Goal: Information Seeking & Learning: Learn about a topic

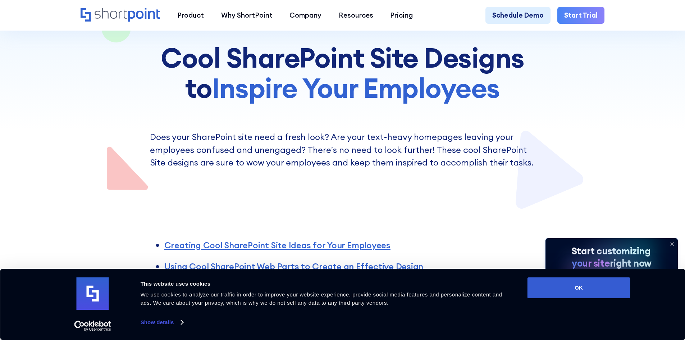
scroll to position [216, 0]
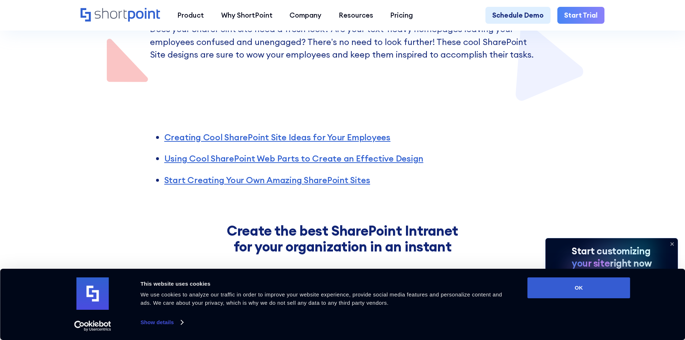
click at [672, 244] on icon at bounding box center [672, 244] width 3 height 3
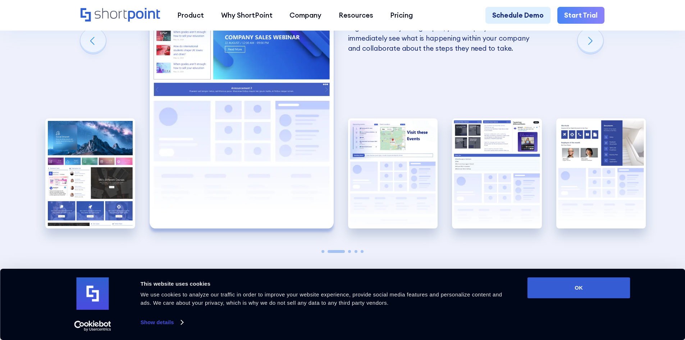
scroll to position [1523, 0]
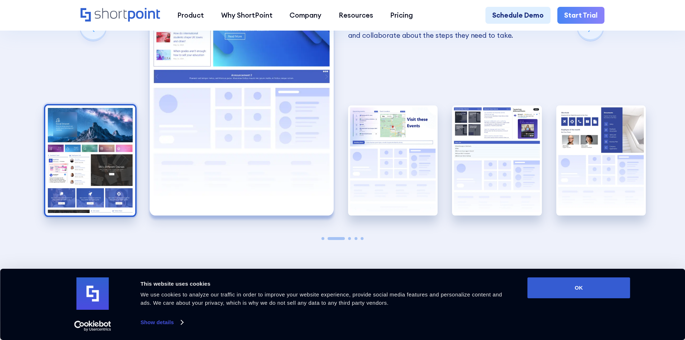
click at [88, 167] on img "1 / 5" at bounding box center [90, 160] width 90 height 110
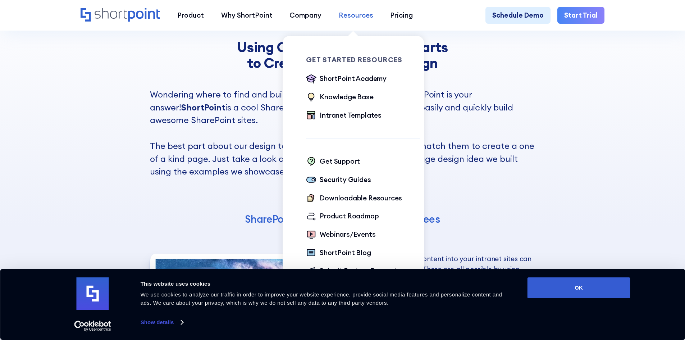
scroll to position [1271, 0]
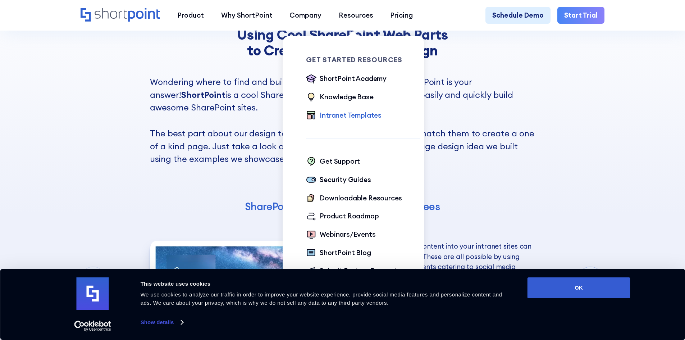
click at [354, 114] on div "Intranet Templates" at bounding box center [351, 115] width 62 height 10
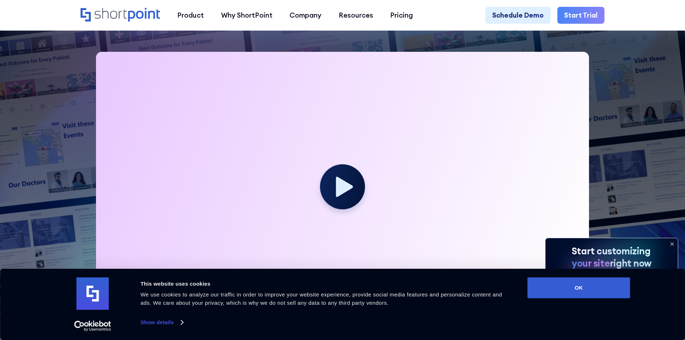
scroll to position [252, 0]
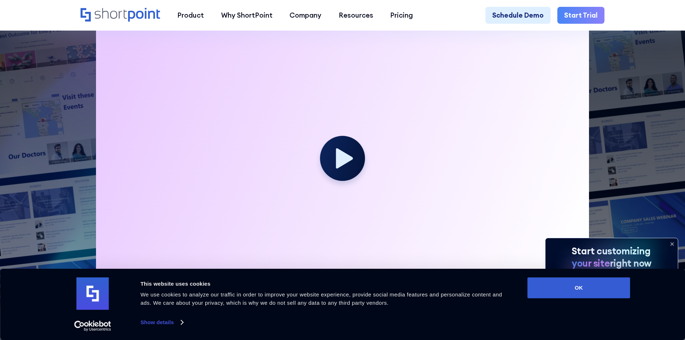
drag, startPoint x: 673, startPoint y: 243, endPoint x: 667, endPoint y: 231, distance: 13.5
click at [673, 243] on icon at bounding box center [672, 244] width 3 height 3
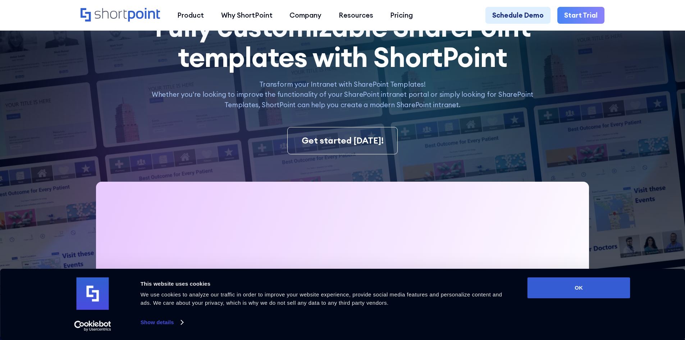
scroll to position [108, 0]
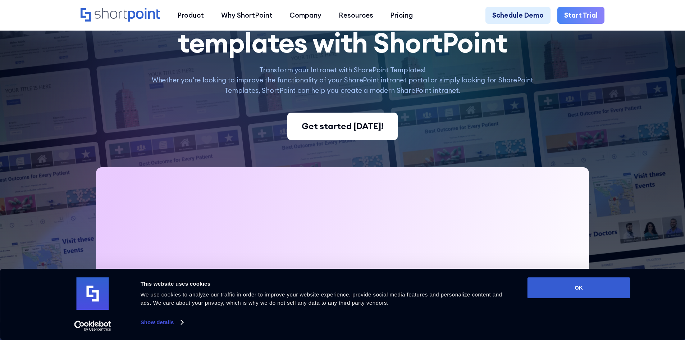
click at [347, 125] on div "Get started today!" at bounding box center [343, 126] width 82 height 13
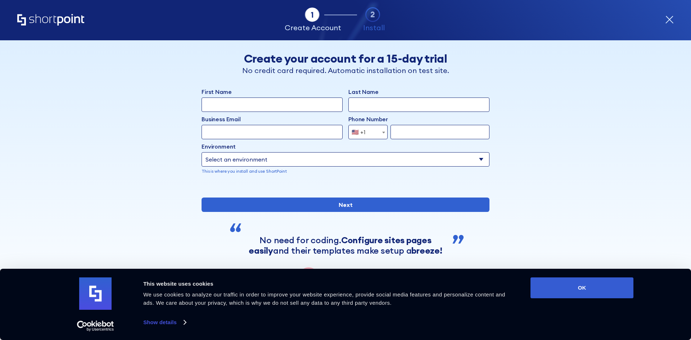
scroll to position [50, 0]
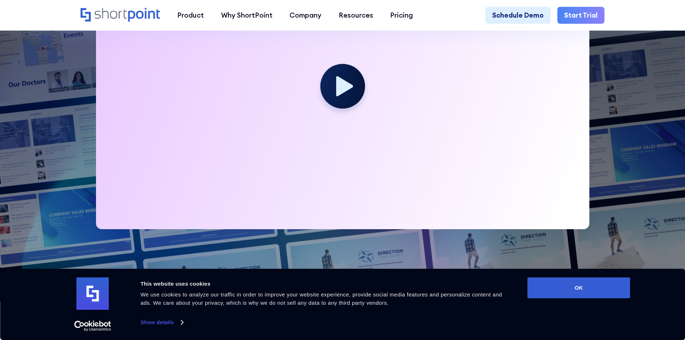
scroll to position [288, 0]
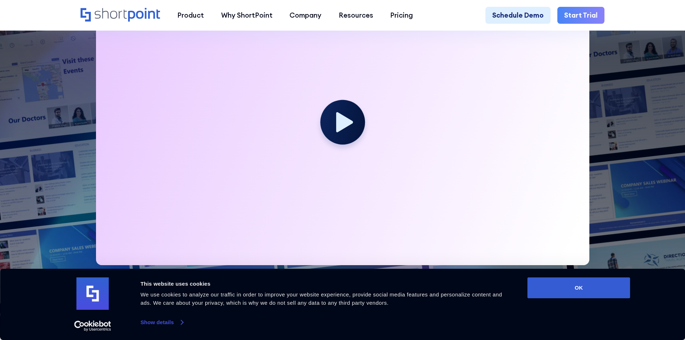
click at [183, 320] on link "Show details" at bounding box center [162, 322] width 42 height 11
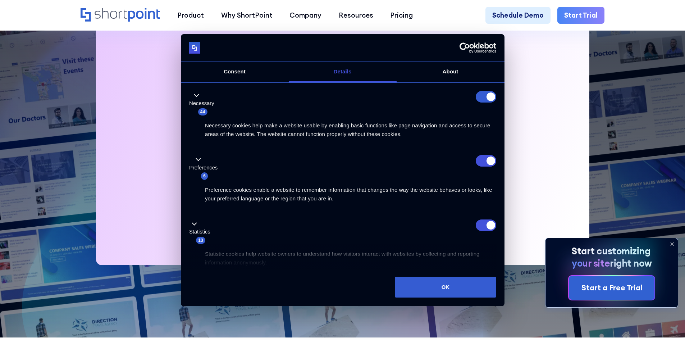
click at [488, 94] on form at bounding box center [486, 97] width 21 height 12
click at [488, 98] on form at bounding box center [486, 97] width 21 height 12
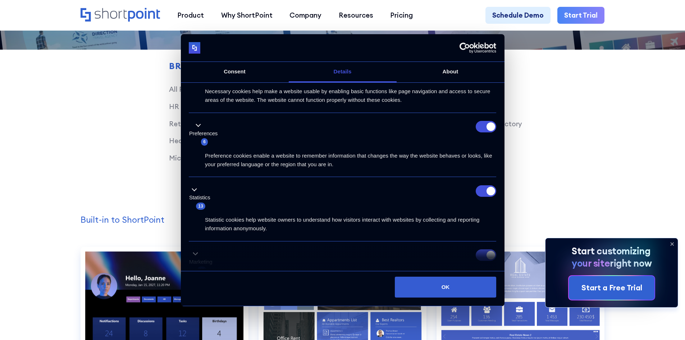
scroll to position [0, 0]
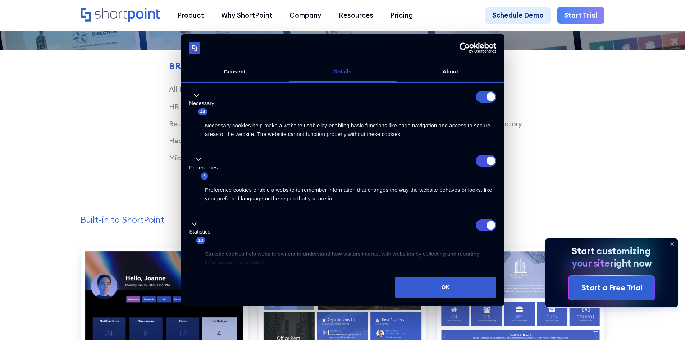
click at [587, 133] on div "Browse by: All Pages Transport Corporate Modern HR Others Social Travel Retail …" at bounding box center [343, 87] width 524 height 220
click at [586, 132] on div "Browse by: All Pages Transport Corporate Modern HR Others Social Travel Retail …" at bounding box center [343, 87] width 524 height 220
click at [673, 242] on icon at bounding box center [673, 244] width 12 height 12
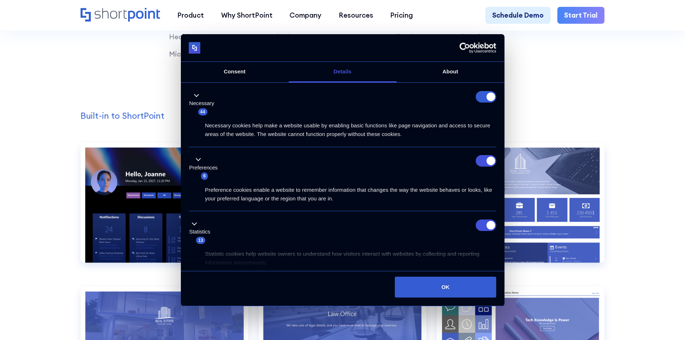
scroll to position [684, 0]
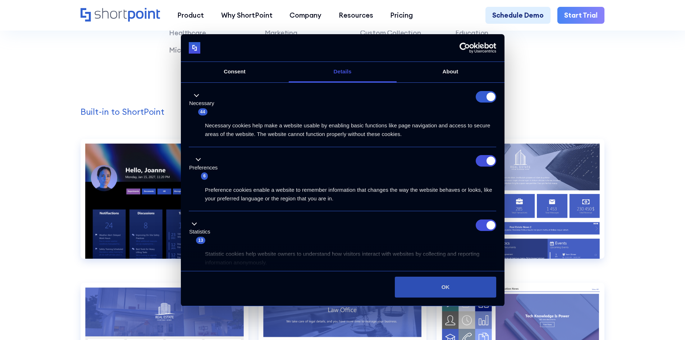
click at [461, 284] on button "OK" at bounding box center [445, 287] width 101 height 21
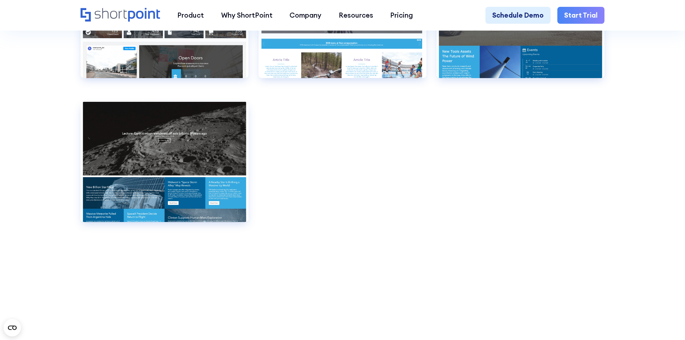
scroll to position [5541, 0]
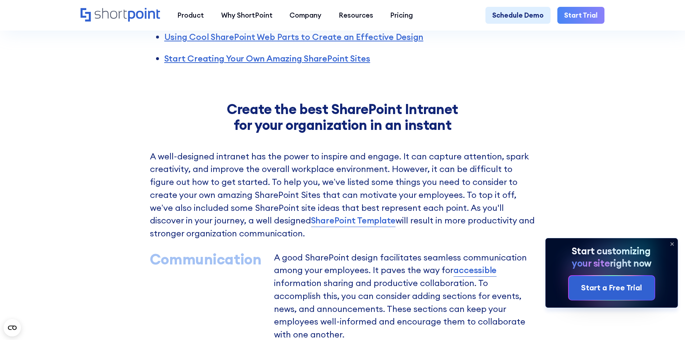
scroll to position [360, 0]
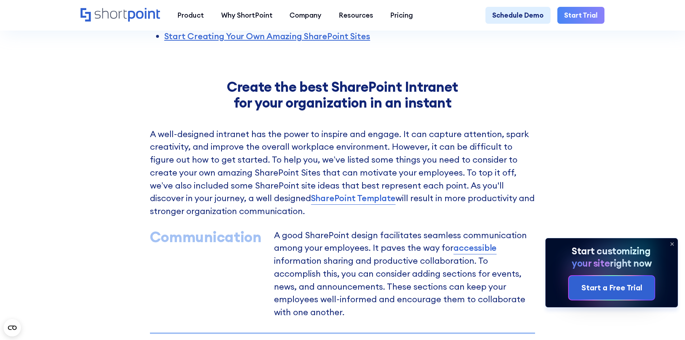
click at [672, 242] on icon at bounding box center [673, 244] width 12 height 12
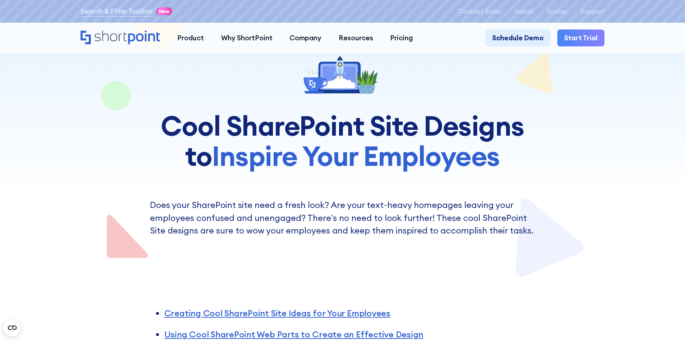
scroll to position [0, 0]
